Goal: Check status: Check status

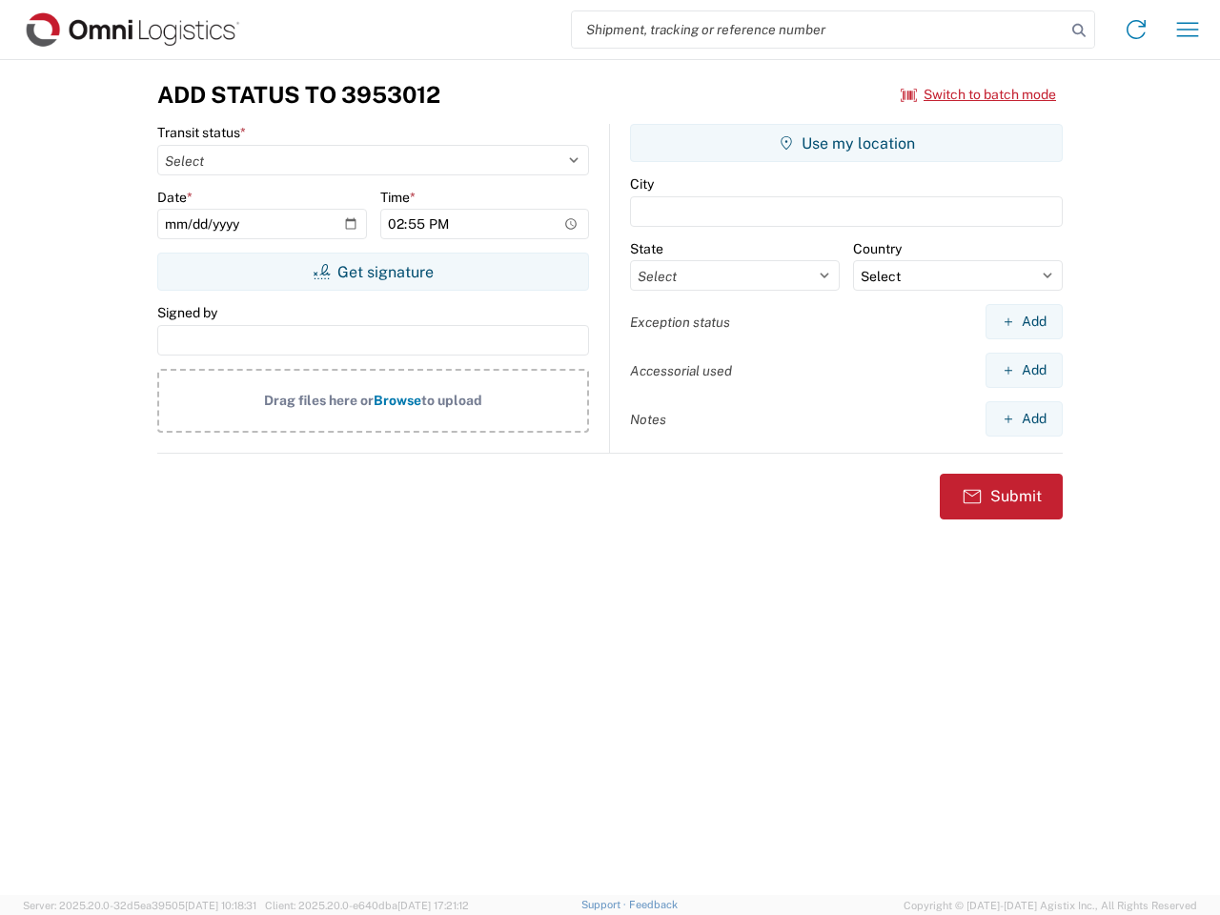
click at [819, 30] on input "search" at bounding box center [819, 29] width 494 height 36
click at [1079, 31] on icon at bounding box center [1079, 30] width 27 height 27
click at [1137, 30] on icon at bounding box center [1136, 29] width 31 height 31
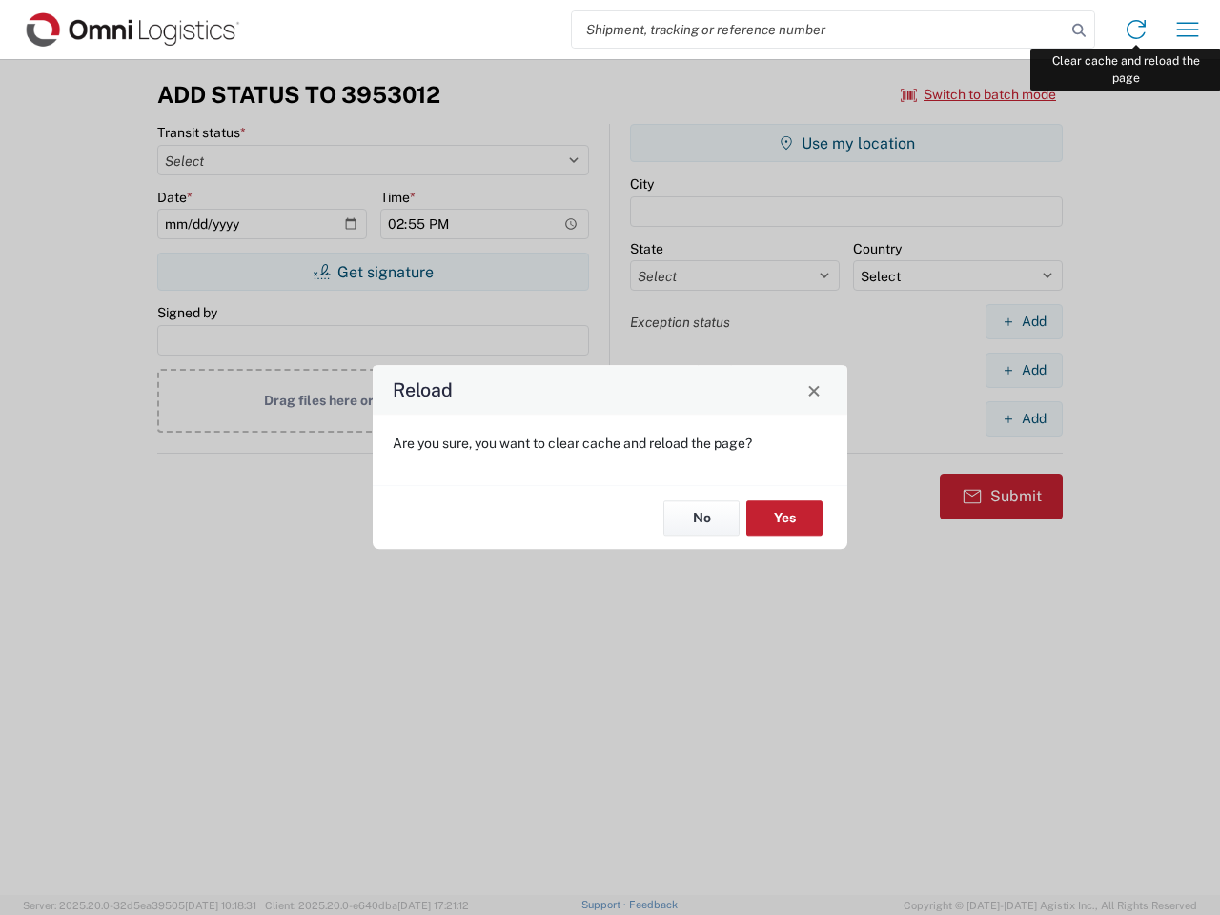
click at [1188, 30] on div "Reload Are you sure, you want to clear cache and reload the page? No Yes" at bounding box center [610, 457] width 1220 height 915
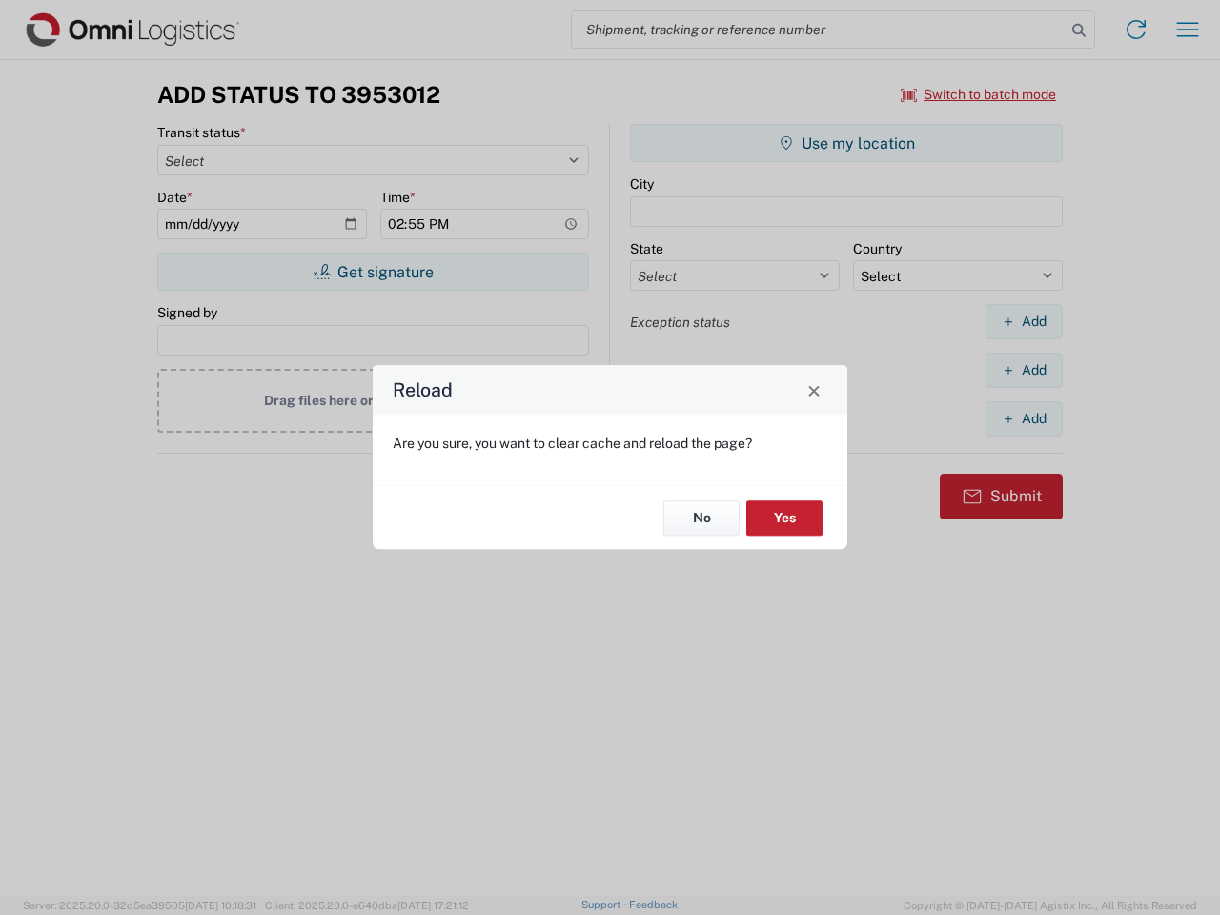
click at [979, 94] on div "Reload Are you sure, you want to clear cache and reload the page? No Yes" at bounding box center [610, 457] width 1220 height 915
click at [373, 272] on div "Reload Are you sure, you want to clear cache and reload the page? No Yes" at bounding box center [610, 457] width 1220 height 915
click at [847, 143] on div "Reload Are you sure, you want to clear cache and reload the page? No Yes" at bounding box center [610, 457] width 1220 height 915
click at [1024, 321] on div "Reload Are you sure, you want to clear cache and reload the page? No Yes" at bounding box center [610, 457] width 1220 height 915
click at [1024, 370] on div "Reload Are you sure, you want to clear cache and reload the page? No Yes" at bounding box center [610, 457] width 1220 height 915
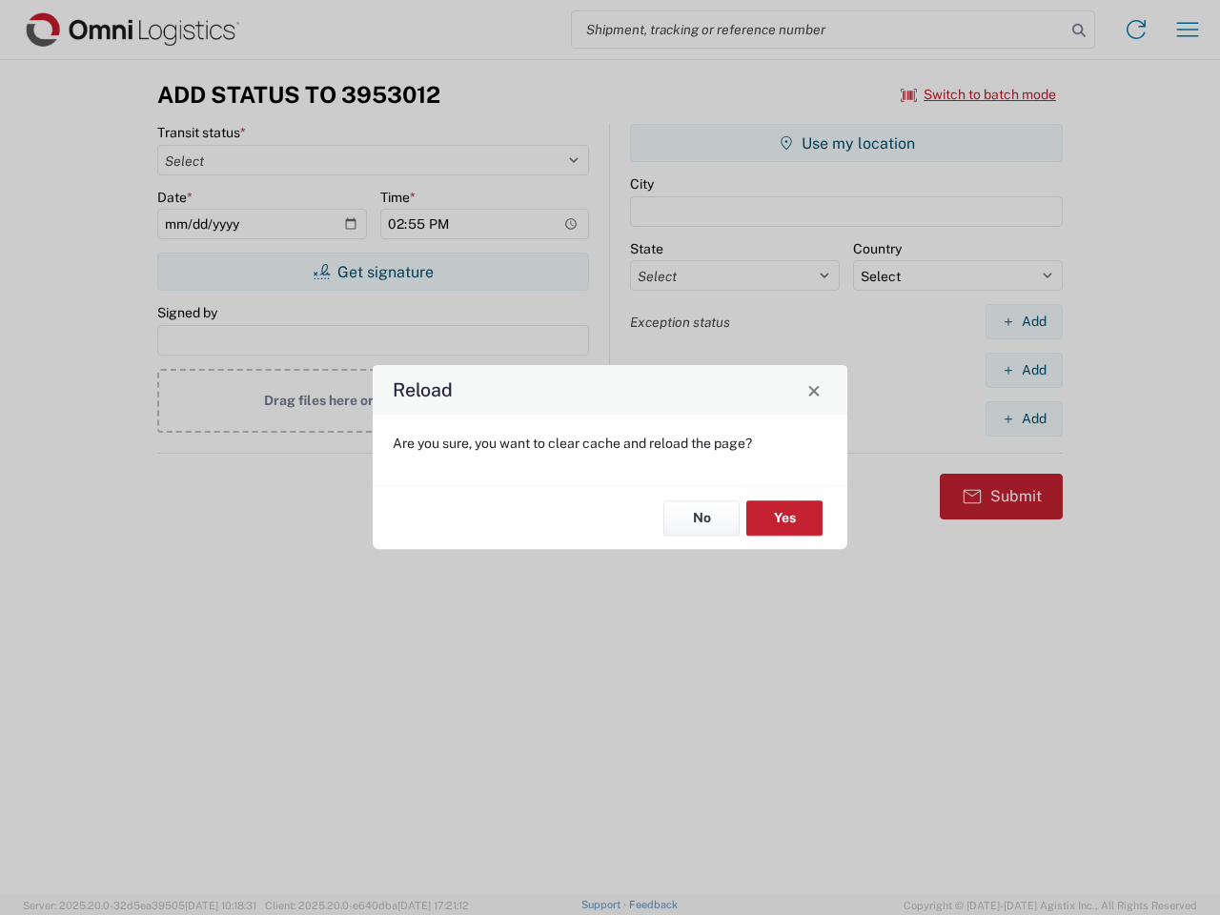
click at [1024, 419] on div "Reload Are you sure, you want to clear cache and reload the page? No Yes" at bounding box center [610, 457] width 1220 height 915
